Goal: Find contact information: Find contact information

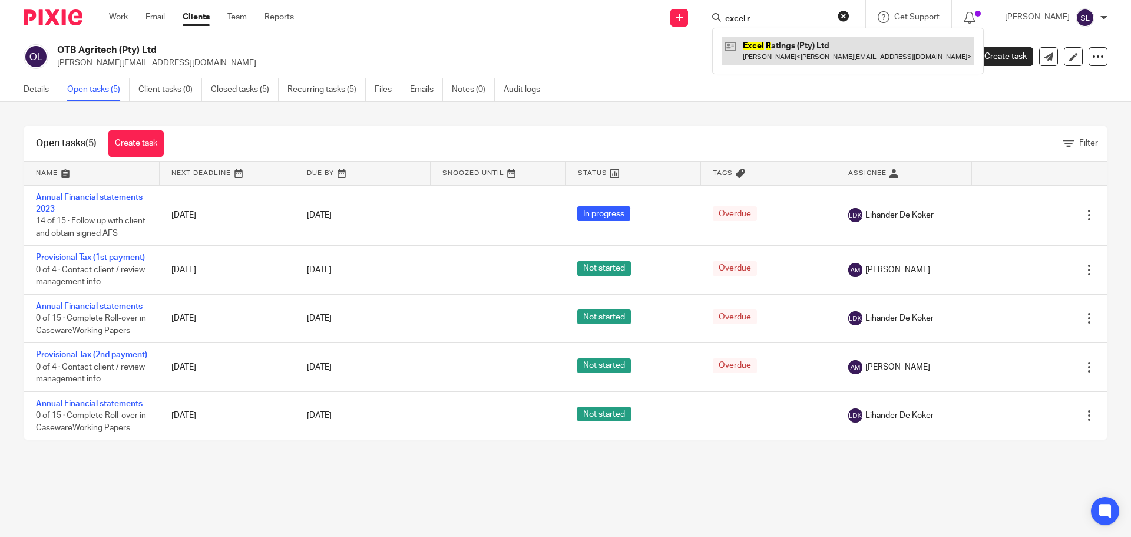
type input "excel r"
click at [758, 51] on link at bounding box center [848, 50] width 253 height 27
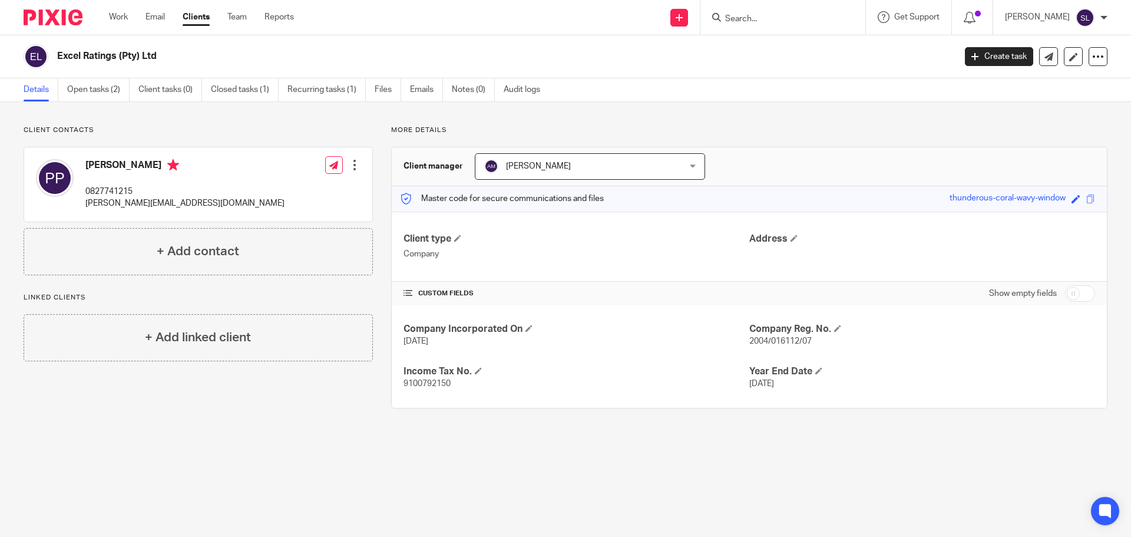
click at [725, 14] on input "Search" at bounding box center [777, 19] width 106 height 11
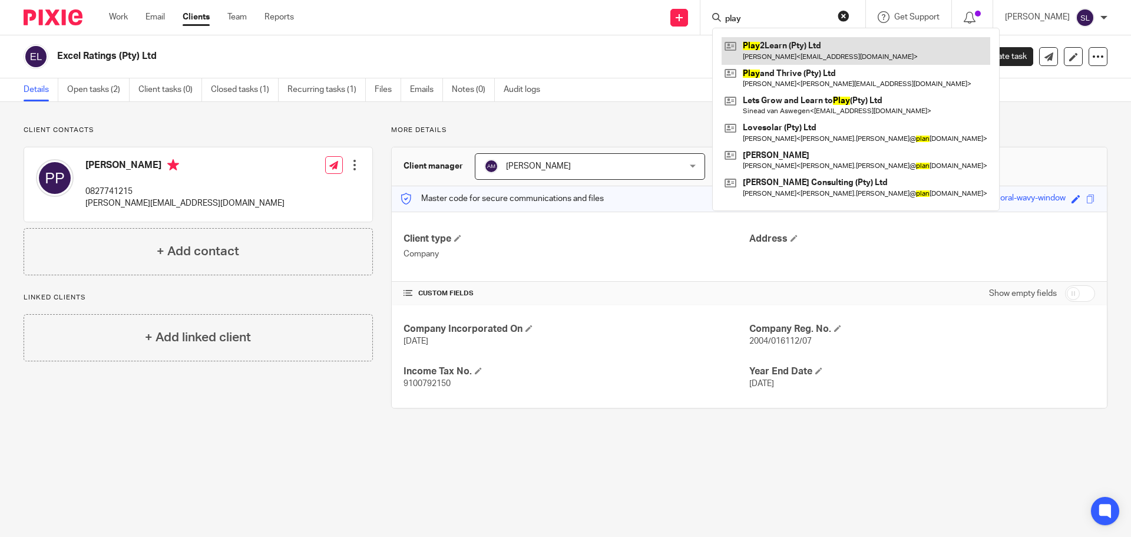
type input "play"
click at [777, 39] on link at bounding box center [856, 50] width 269 height 27
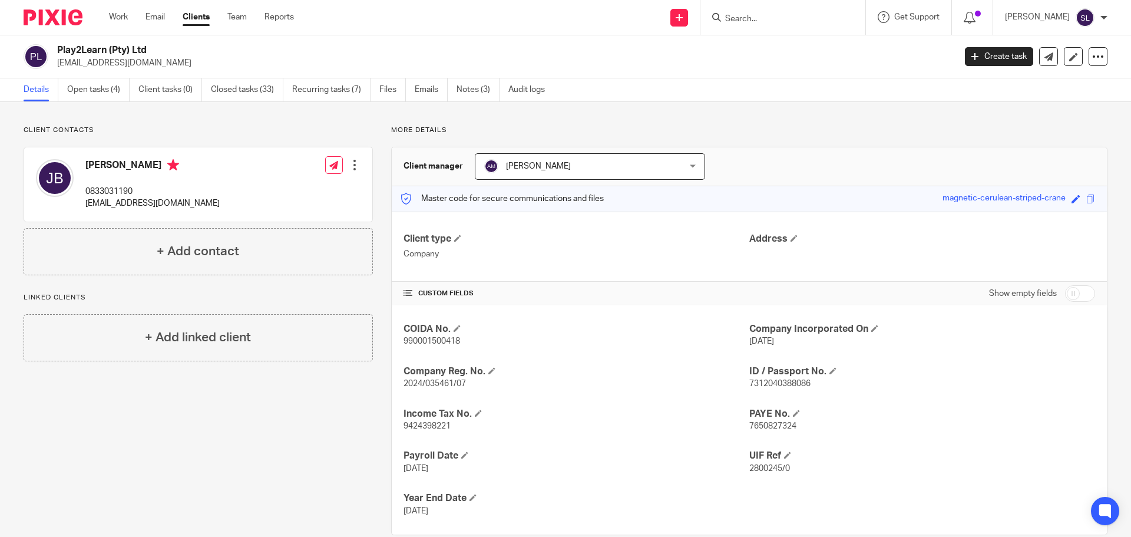
drag, startPoint x: 58, startPoint y: 49, endPoint x: 154, endPoint y: 46, distance: 96.7
click at [154, 46] on h2 "Play2Learn (Pty) Ltd" at bounding box center [413, 50] width 712 height 12
copy h2 "Play2Learn (Pty) Ltd"
click at [130, 203] on p "[EMAIL_ADDRESS][DOMAIN_NAME]" at bounding box center [152, 203] width 134 height 12
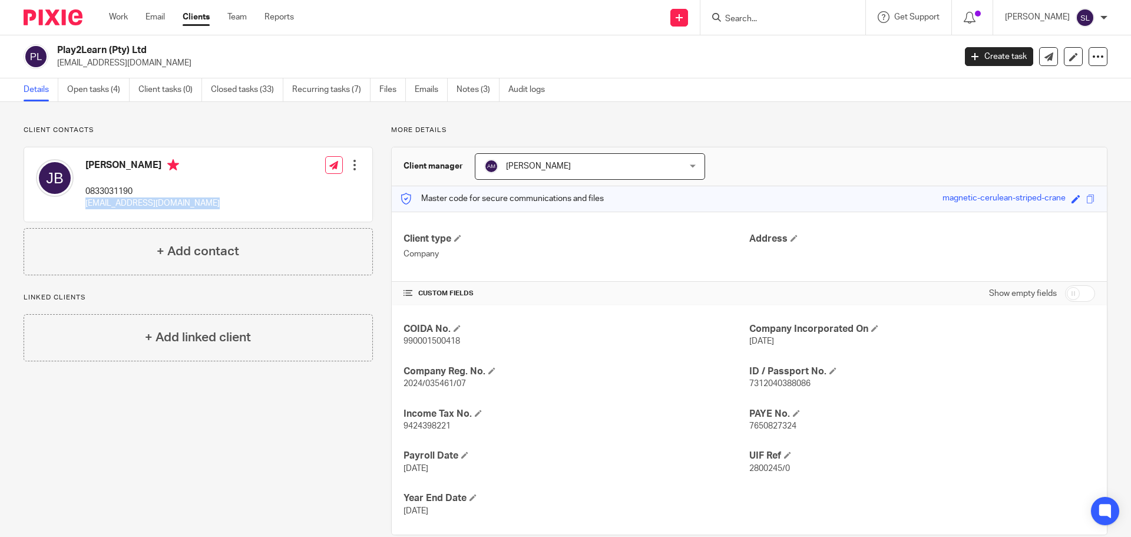
click at [130, 203] on p "[EMAIL_ADDRESS][DOMAIN_NAME]" at bounding box center [152, 203] width 134 height 12
copy div "[EMAIL_ADDRESS][DOMAIN_NAME]"
click at [483, 94] on link "Notes (3)" at bounding box center [478, 89] width 43 height 23
